Goal: Transaction & Acquisition: Book appointment/travel/reservation

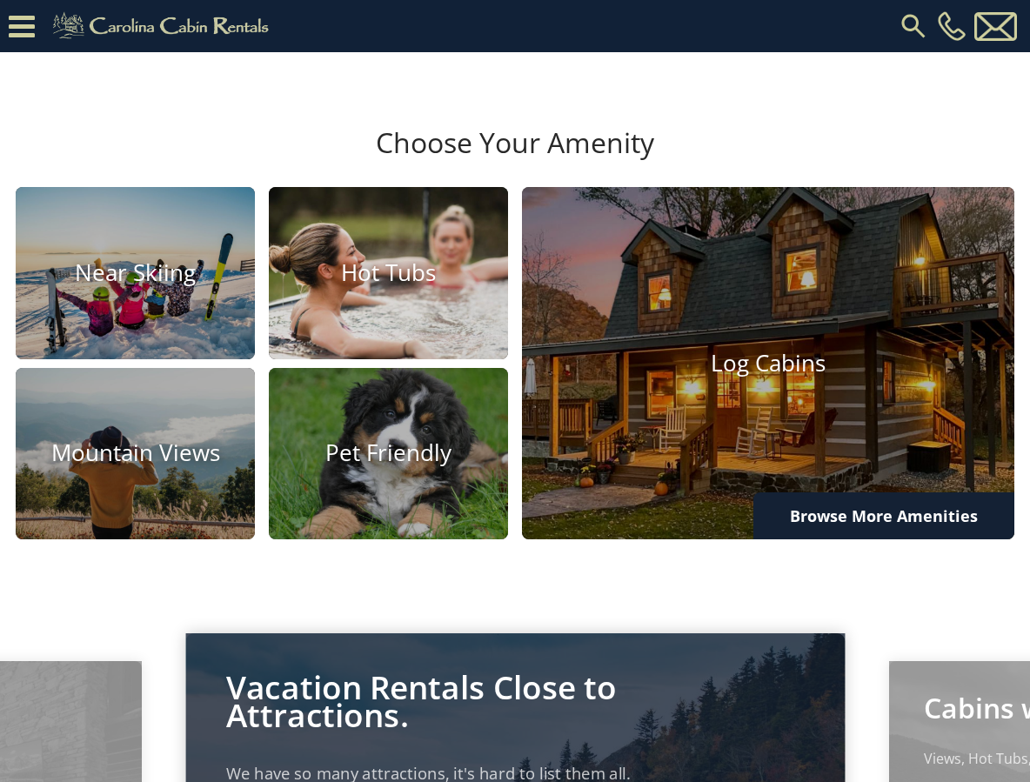
scroll to position [1044, 0]
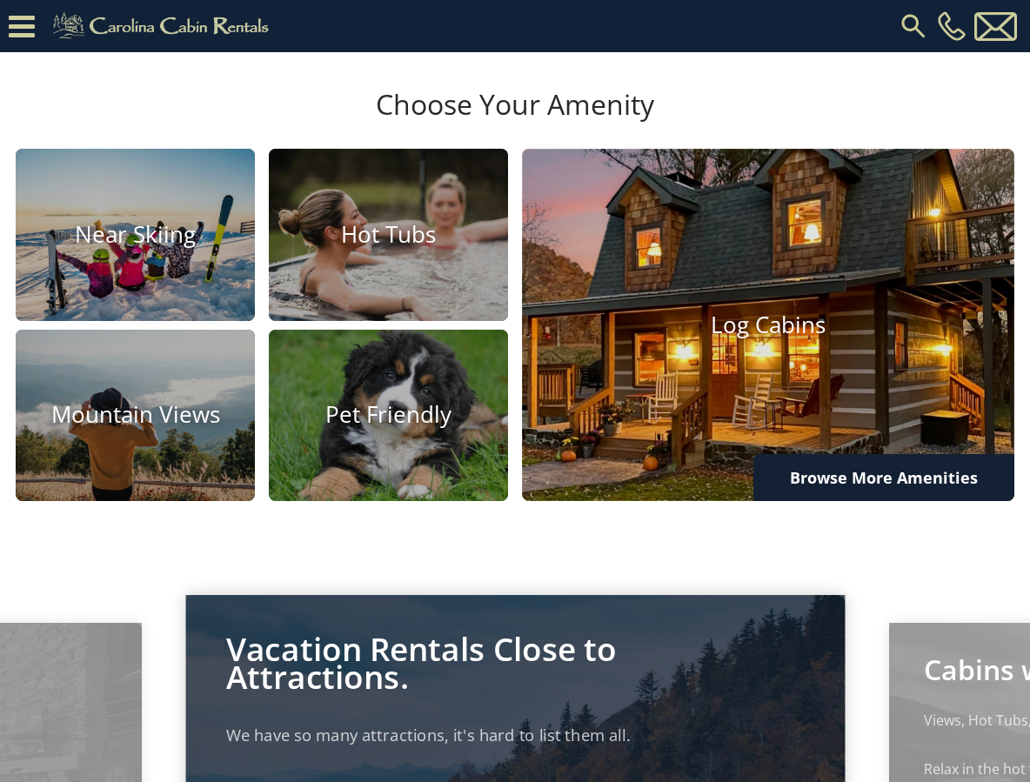
click at [767, 382] on img at bounding box center [769, 325] width 542 height 388
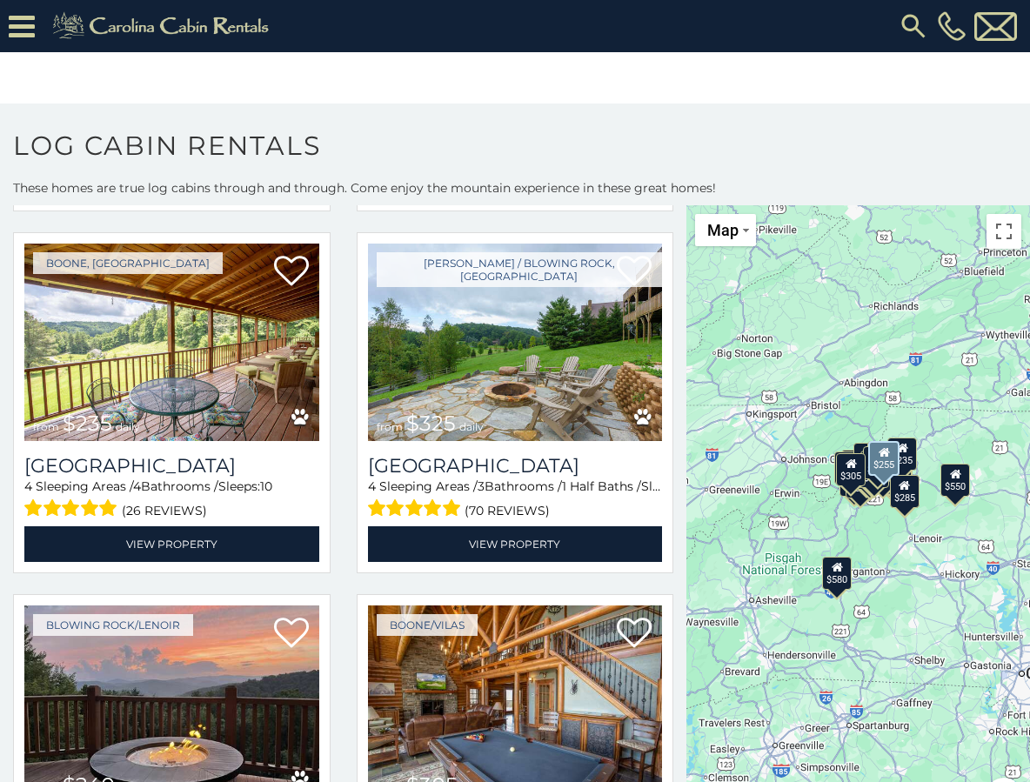
scroll to position [4438, 0]
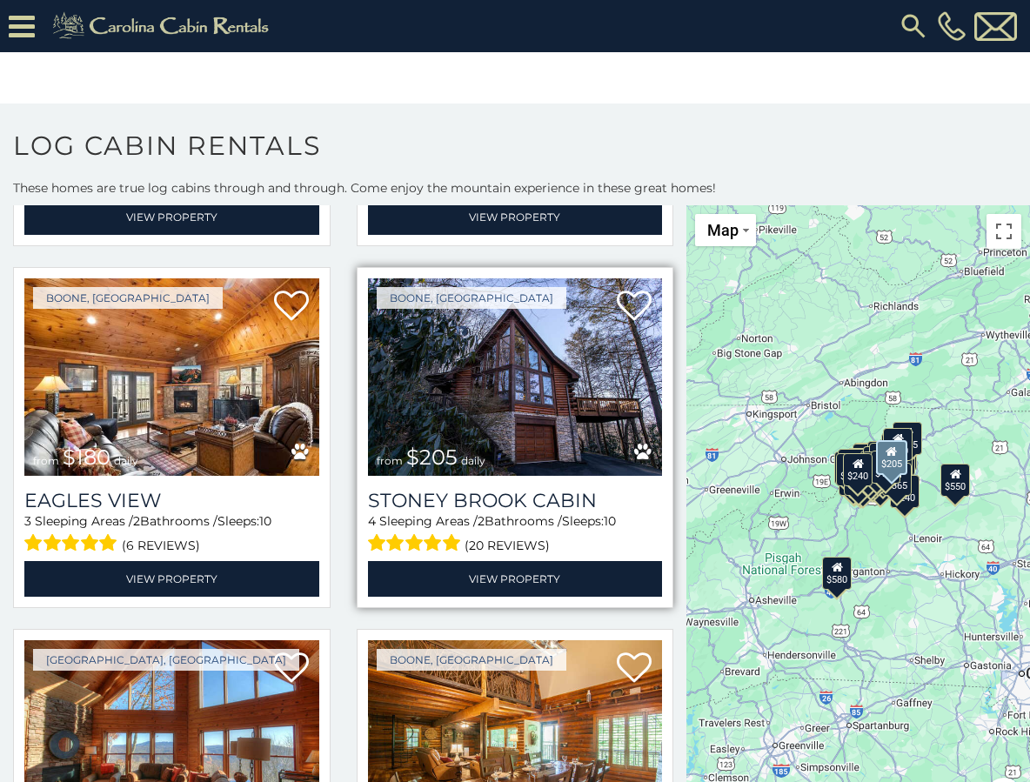
scroll to position [9331, 0]
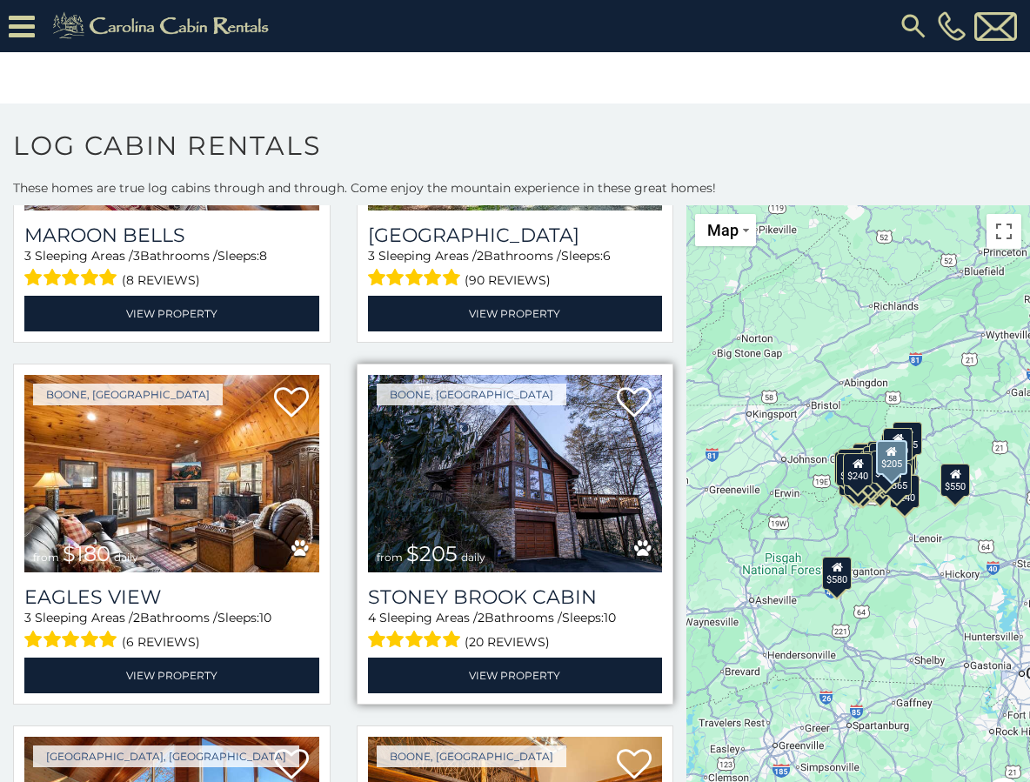
click at [509, 378] on img at bounding box center [515, 474] width 295 height 198
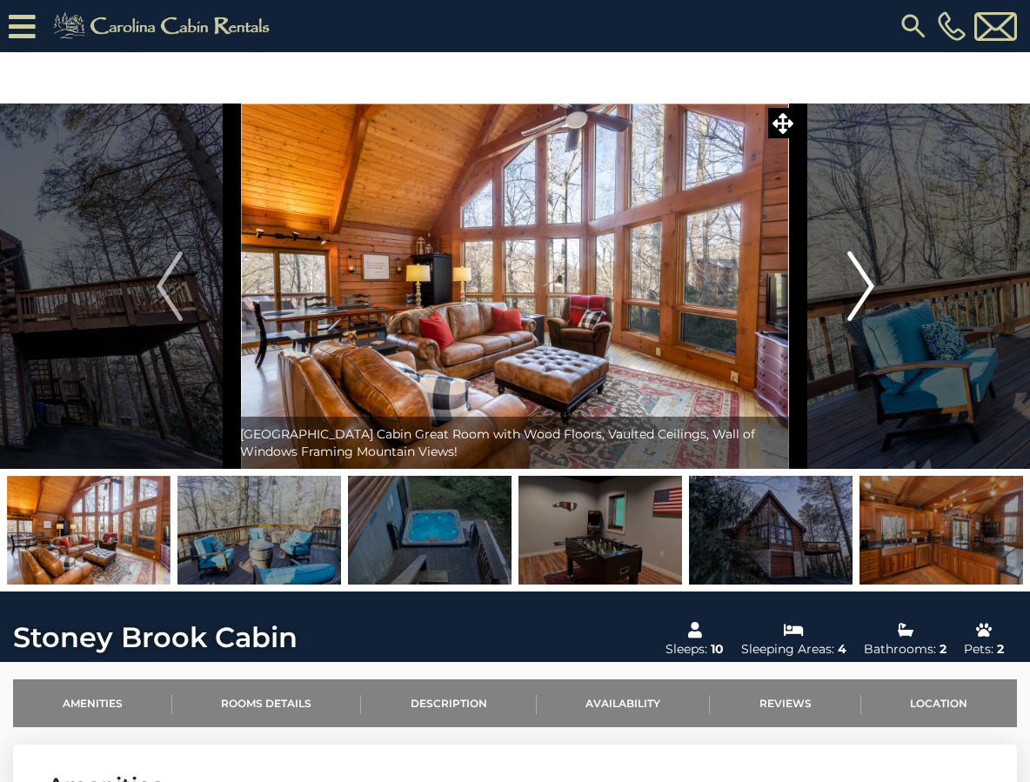
click at [848, 288] on img "Next" at bounding box center [861, 286] width 26 height 70
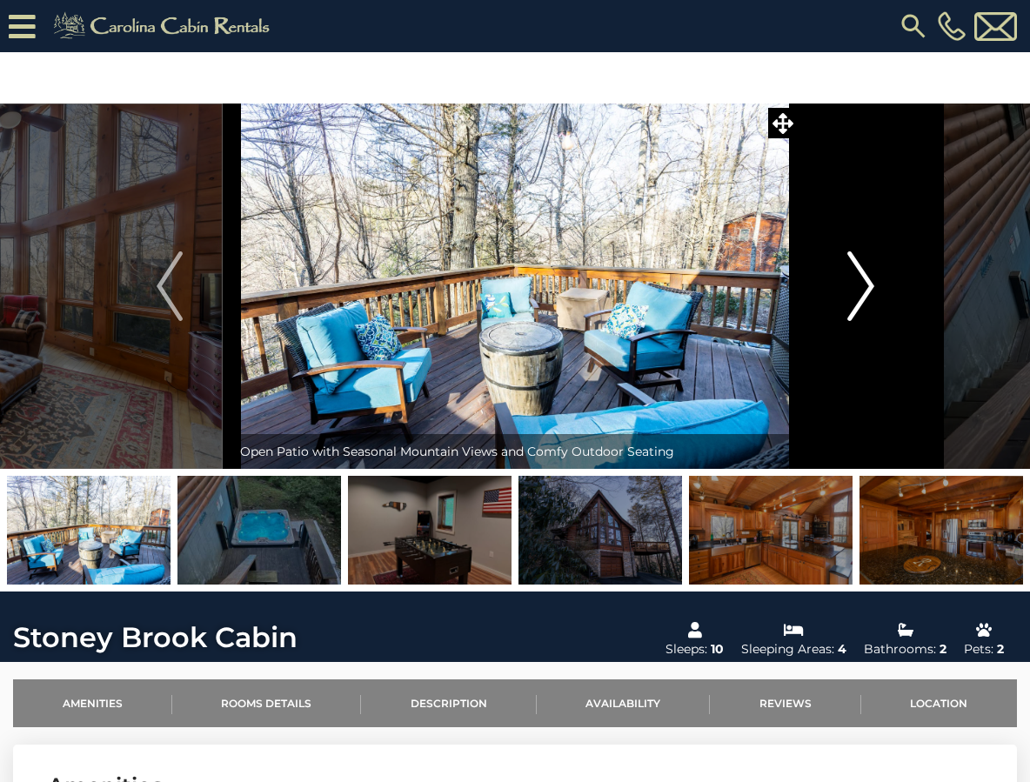
click at [854, 290] on img "Next" at bounding box center [861, 286] width 26 height 70
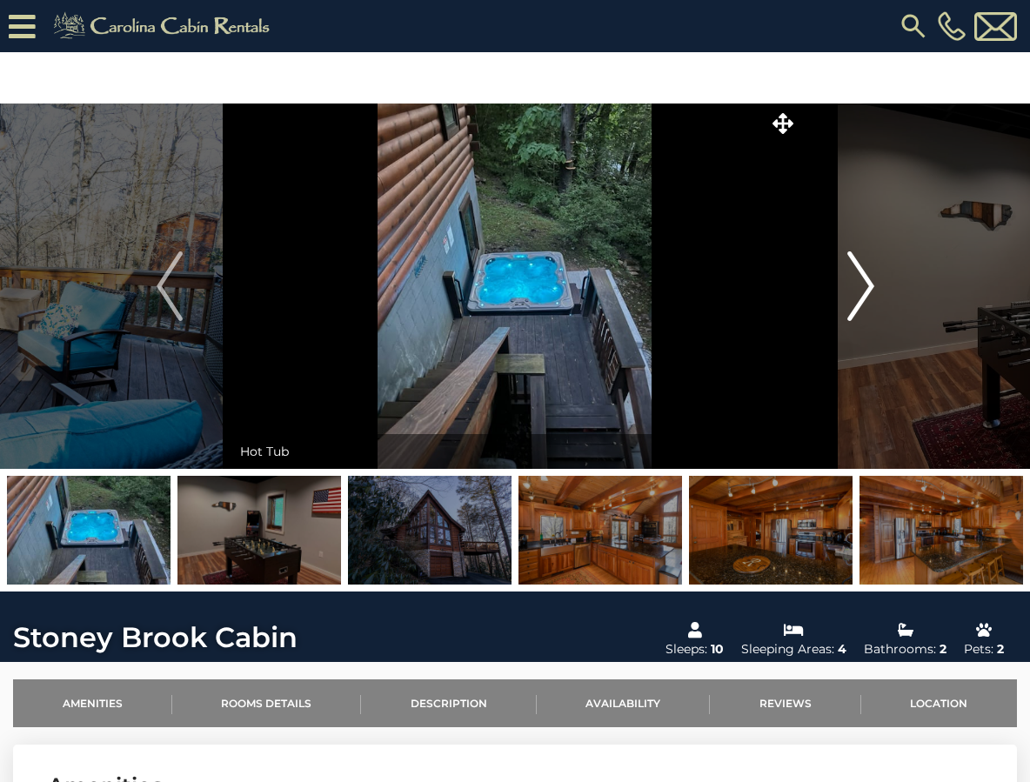
click at [854, 290] on img "Next" at bounding box center [861, 286] width 26 height 70
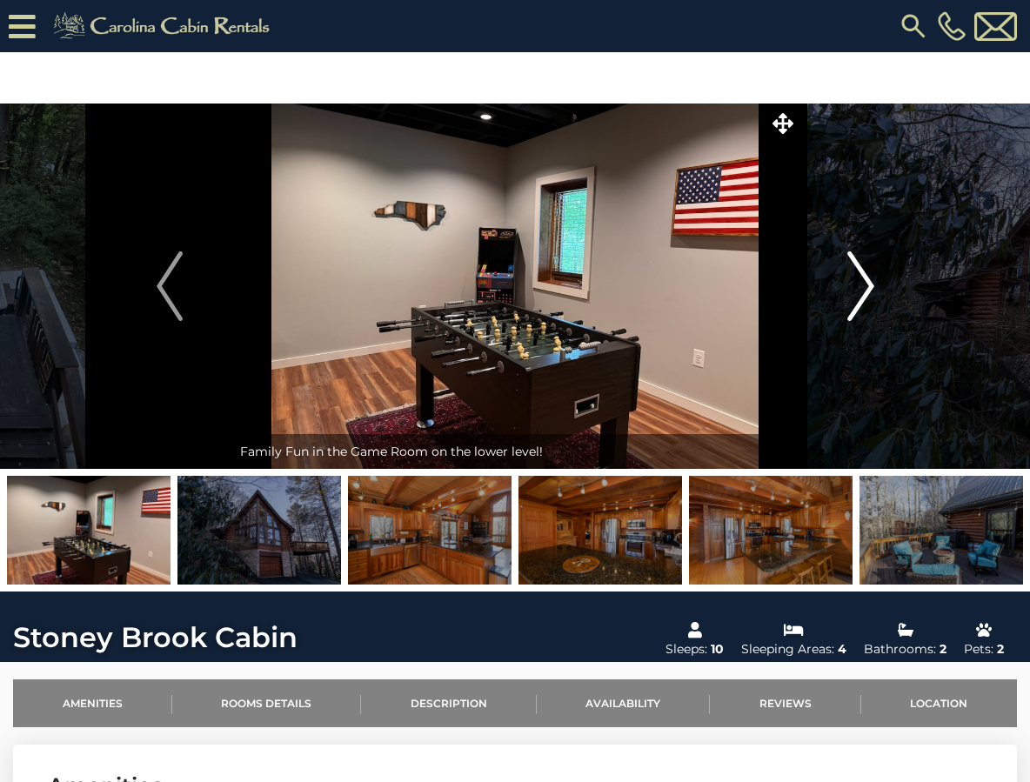
click at [854, 290] on img "Next" at bounding box center [861, 286] width 26 height 70
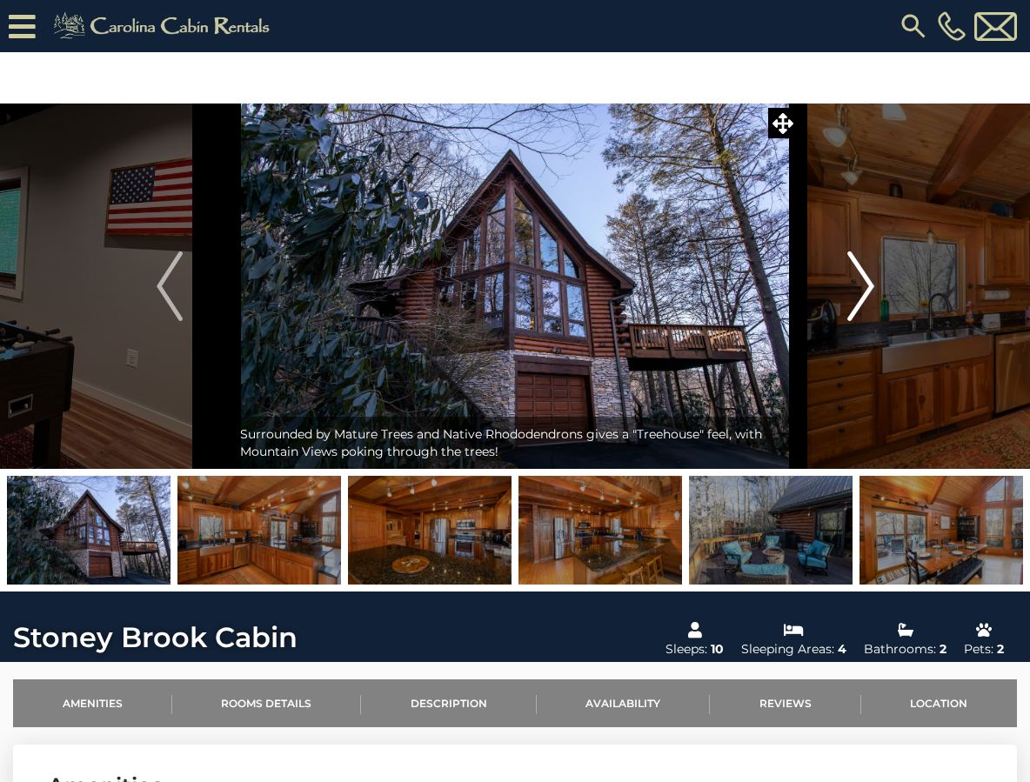
click at [854, 290] on img "Next" at bounding box center [861, 286] width 26 height 70
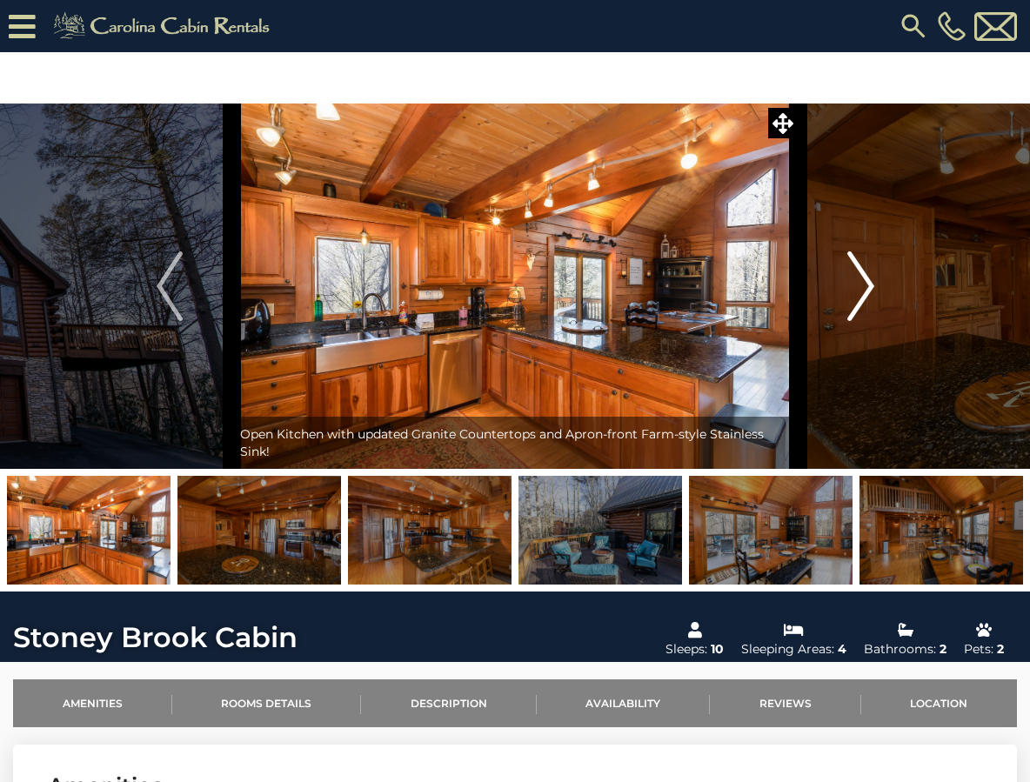
click at [854, 290] on img "Next" at bounding box center [861, 286] width 26 height 70
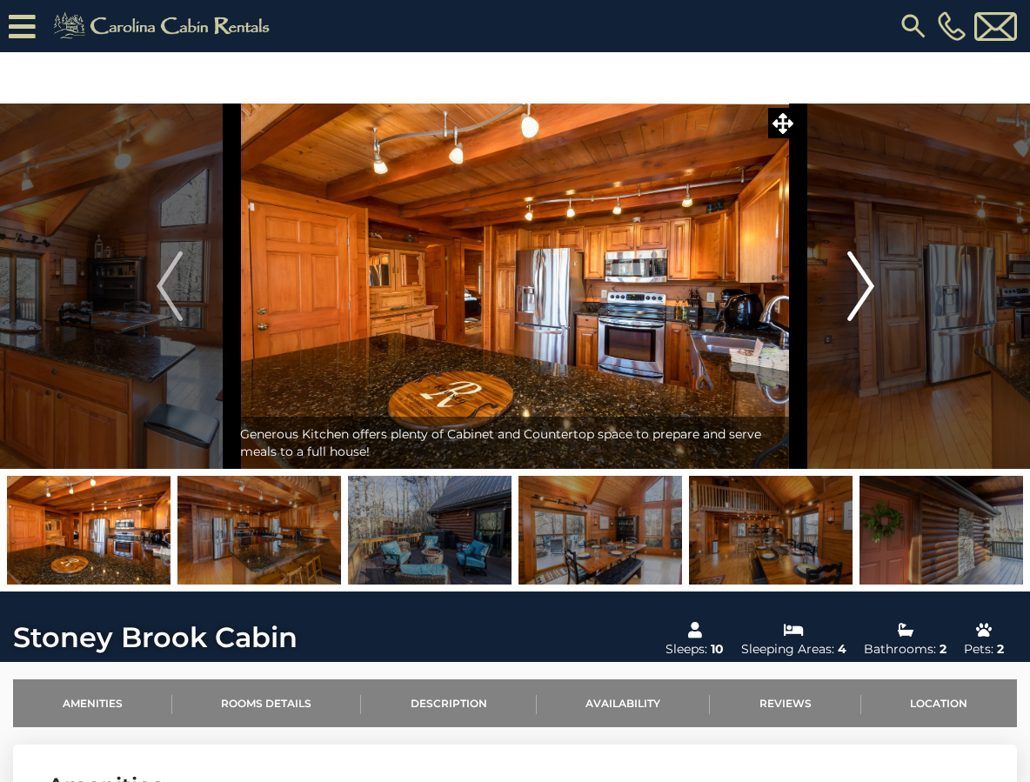
click at [854, 290] on img "Next" at bounding box center [861, 286] width 26 height 70
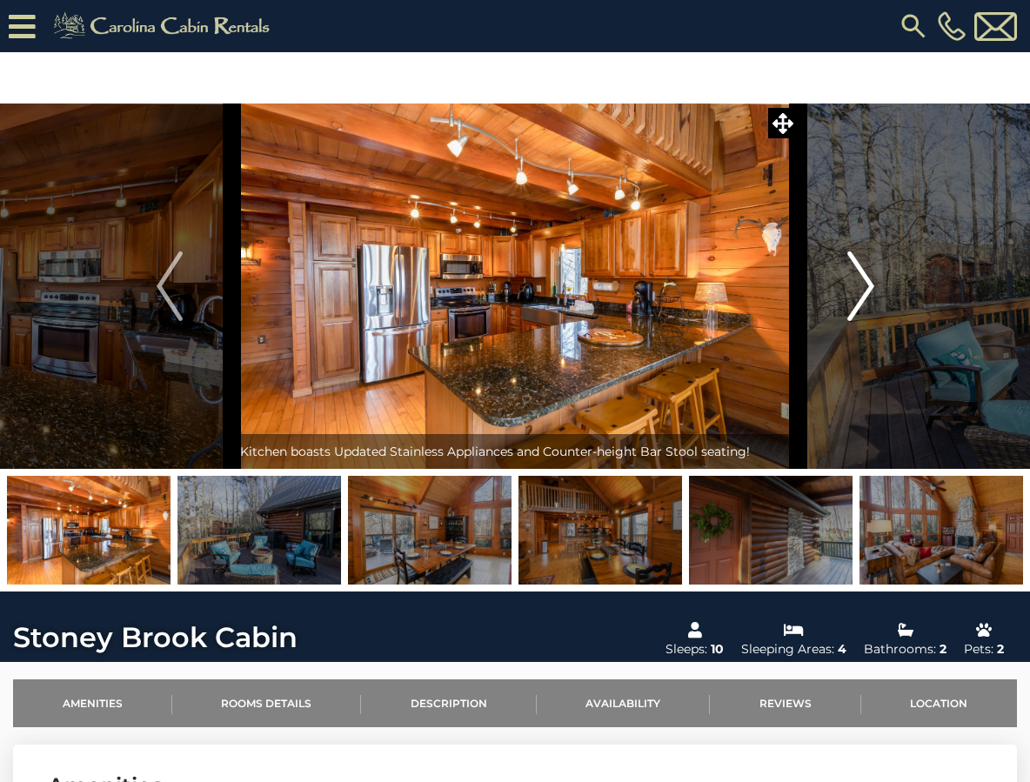
click at [854, 290] on img "Next" at bounding box center [861, 286] width 26 height 70
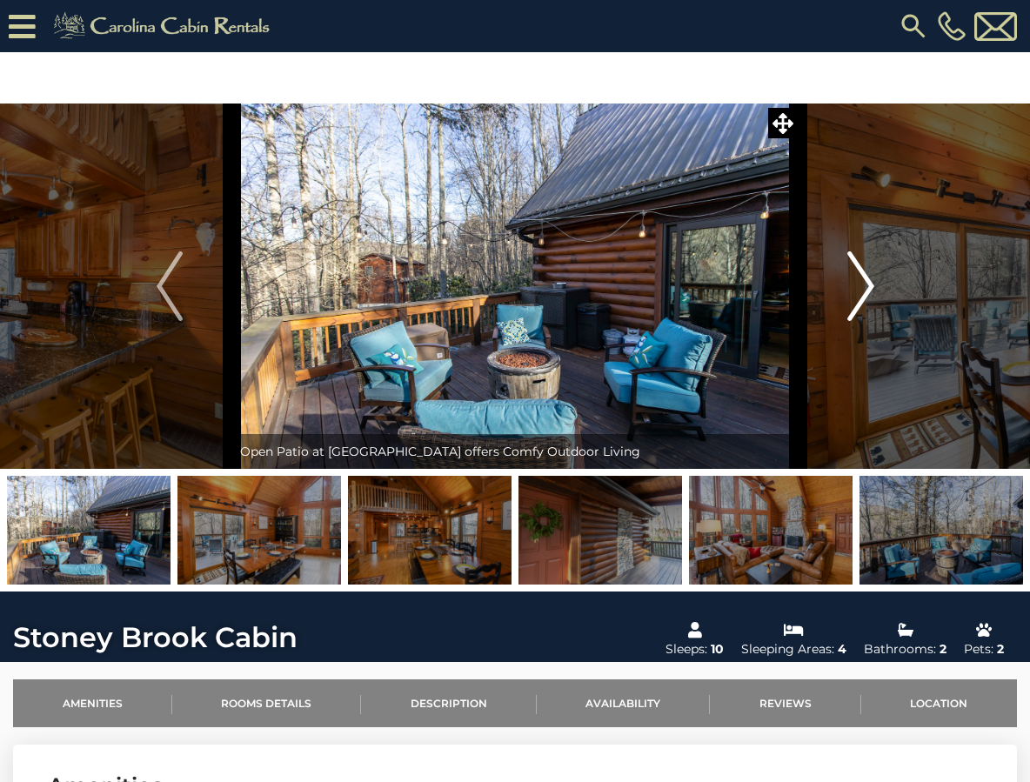
click at [854, 290] on img "Next" at bounding box center [861, 286] width 26 height 70
